Goal: Transaction & Acquisition: Purchase product/service

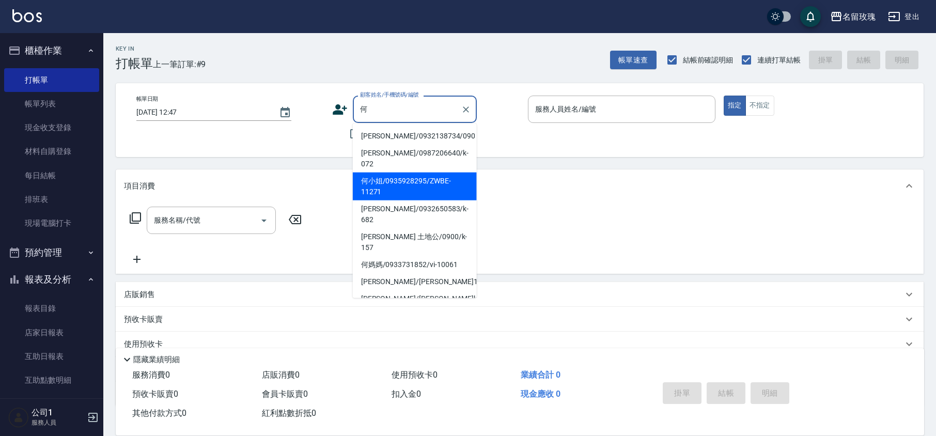
click at [410, 178] on li "何小姐/0935928295/ZWBE-11271" at bounding box center [415, 186] width 124 height 28
type input "何小姐/0935928295/ZWBE-11271"
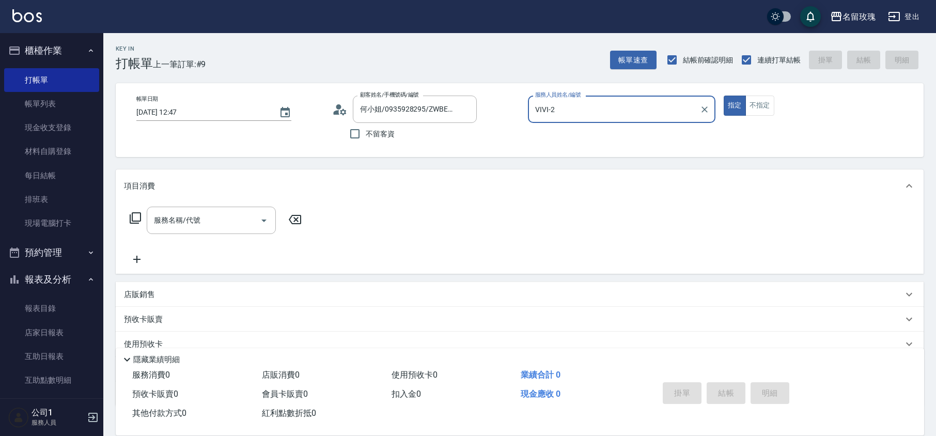
type input "VIVI-2"
click at [341, 108] on icon at bounding box center [339, 109] width 15 height 15
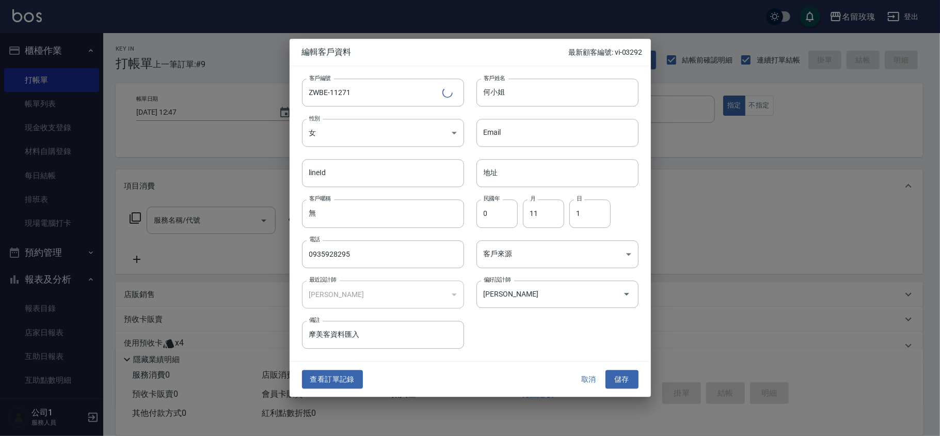
drag, startPoint x: 571, startPoint y: 383, endPoint x: 584, endPoint y: 381, distance: 13.6
click at [572, 383] on div "查看訂單記錄 取消 儲存" at bounding box center [470, 379] width 361 height 36
click at [585, 378] on button "取消" at bounding box center [589, 379] width 33 height 19
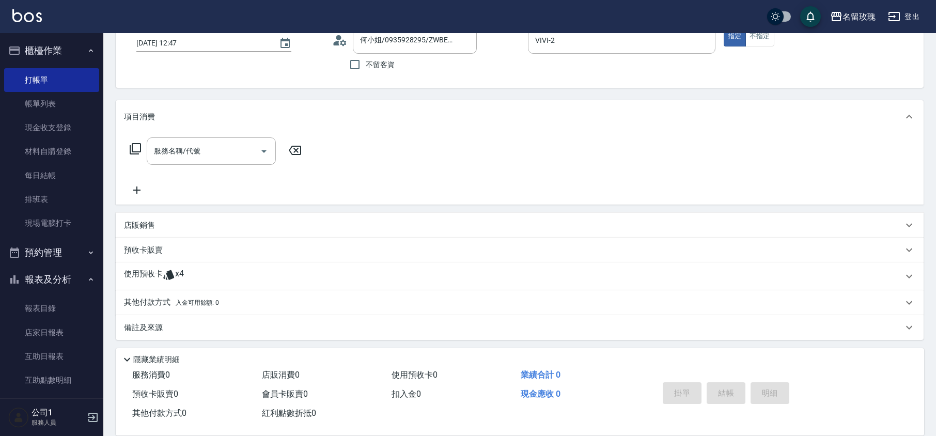
scroll to position [70, 0]
click at [176, 269] on span "x4" at bounding box center [179, 274] width 9 height 15
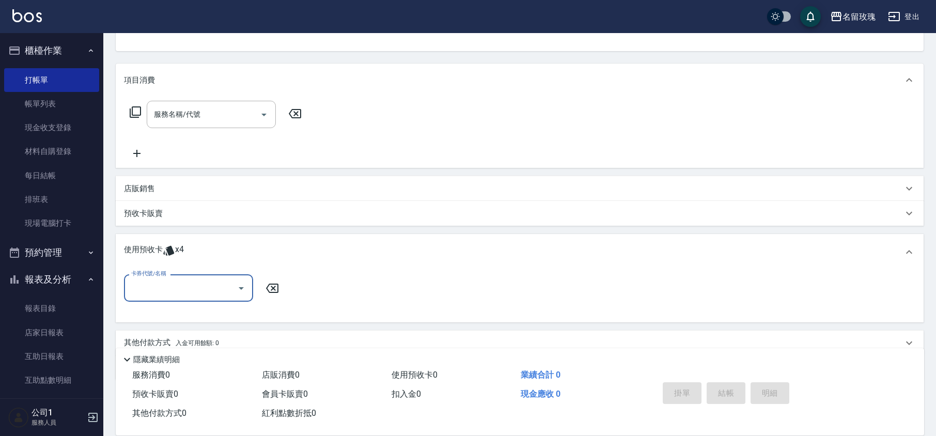
scroll to position [147, 0]
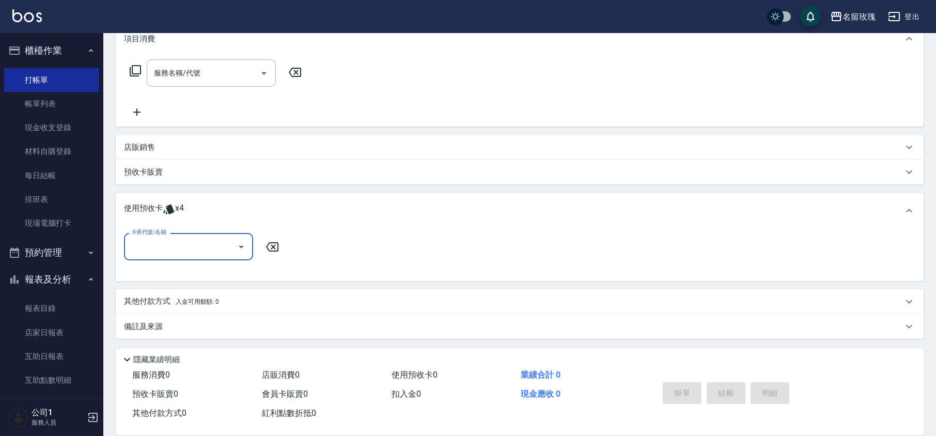
click at [191, 257] on div "卡券代號/名稱" at bounding box center [188, 246] width 129 height 27
click at [199, 276] on div "精油洗髮卡 剩餘2張 DG12" at bounding box center [188, 272] width 129 height 17
type input "精油洗髮卡 DG12"
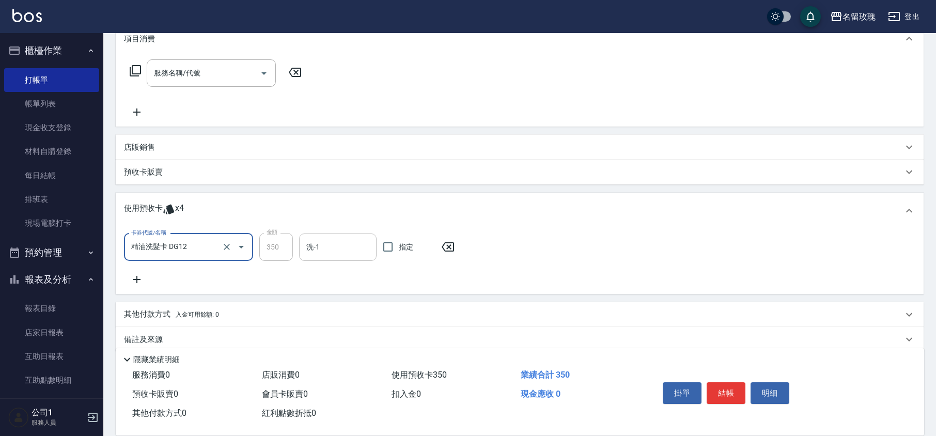
drag, startPoint x: 335, startPoint y: 248, endPoint x: 336, endPoint y: 256, distance: 8.3
click at [335, 248] on input "洗-1" at bounding box center [338, 247] width 68 height 18
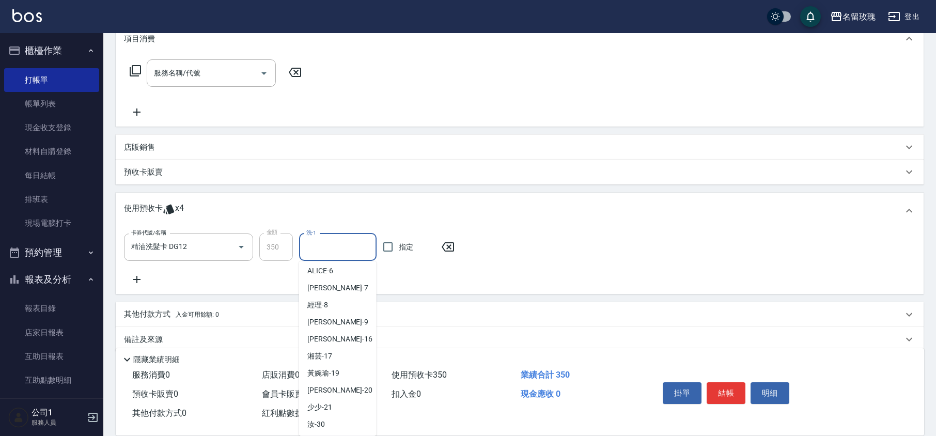
scroll to position [192, 0]
click at [337, 303] on div "湘芸 -17" at bounding box center [337, 303] width 77 height 17
type input "湘芸-17"
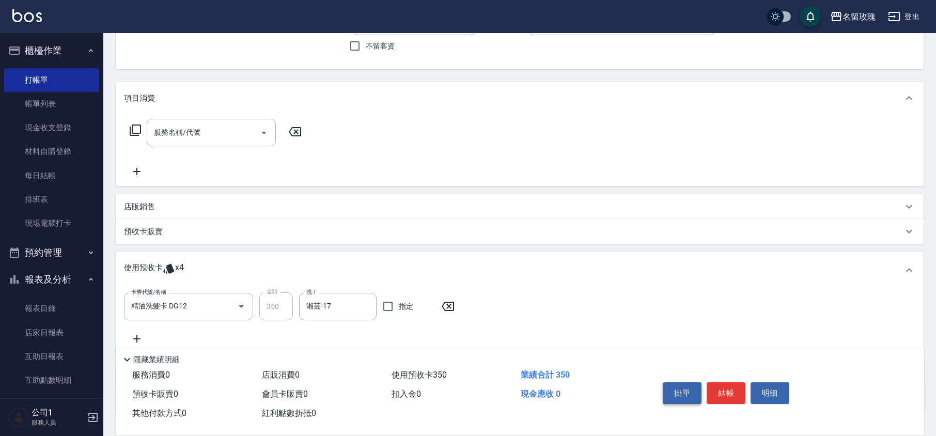
scroll to position [9, 0]
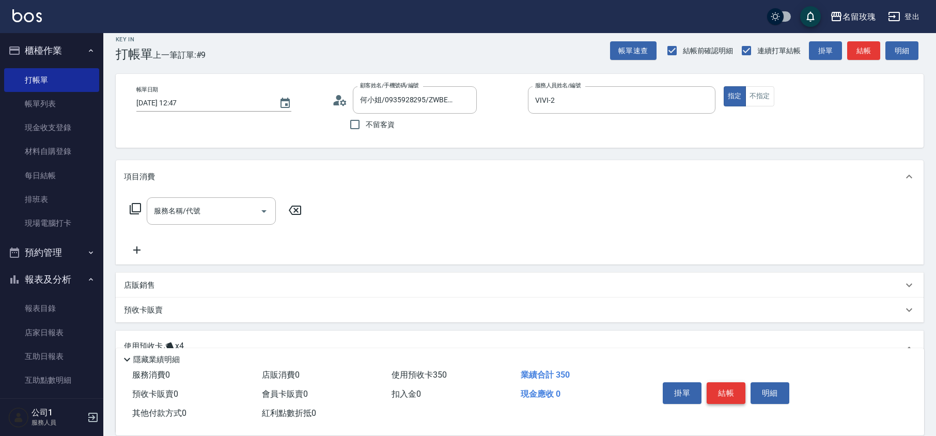
click at [744, 389] on button "結帳" at bounding box center [725, 393] width 39 height 22
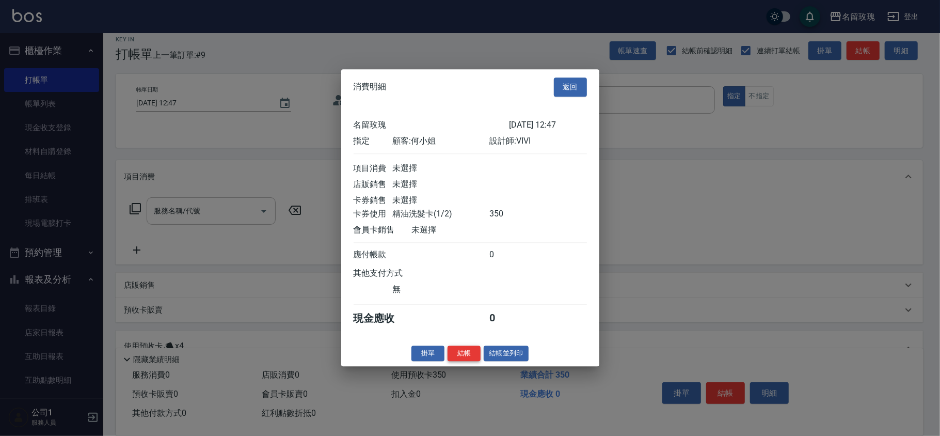
click at [473, 358] on button "結帳" at bounding box center [464, 353] width 33 height 16
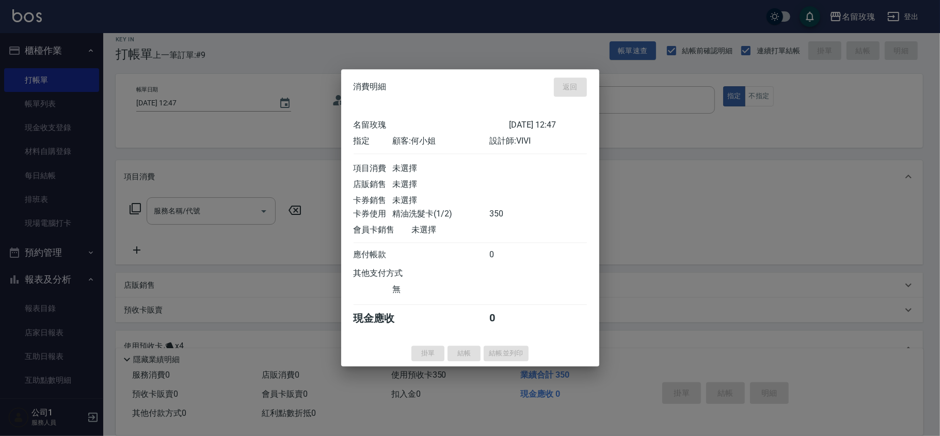
type input "[DATE] 13:39"
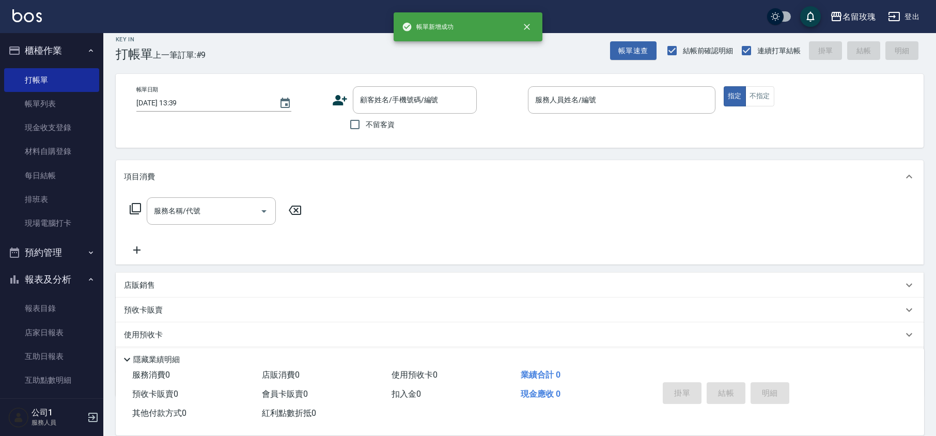
scroll to position [0, 0]
